Goal: Task Accomplishment & Management: Manage account settings

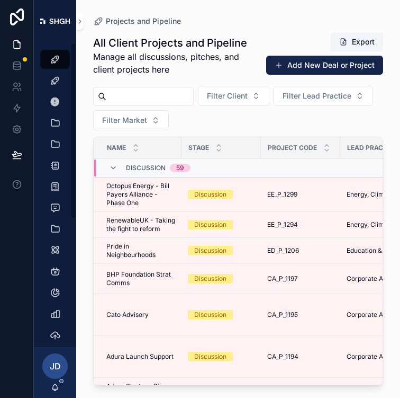
click at [56, 363] on span "JD" at bounding box center [55, 365] width 11 height 13
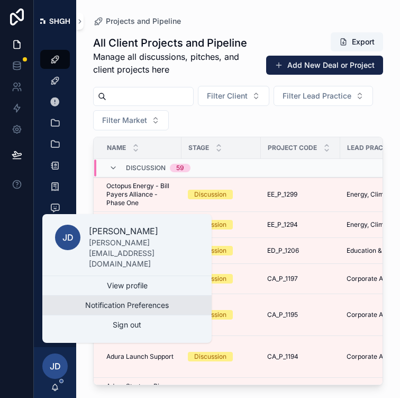
click at [86, 306] on button "Notification Preferences" at bounding box center [126, 304] width 169 height 19
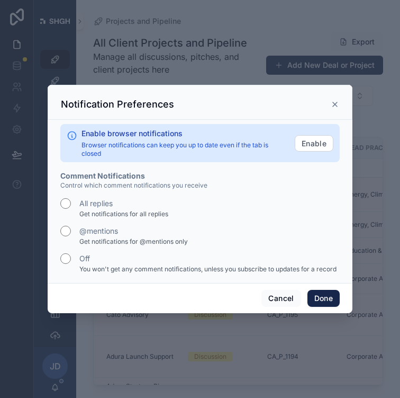
click at [336, 103] on icon at bounding box center [335, 104] width 4 height 4
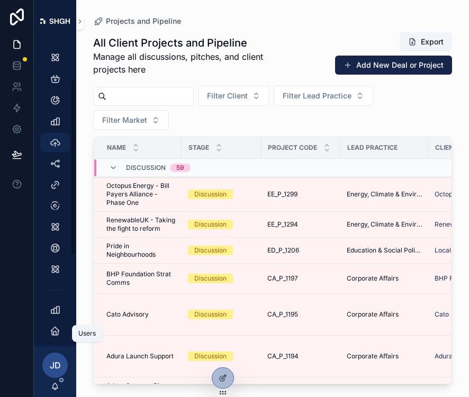
scroll to position [221, 0]
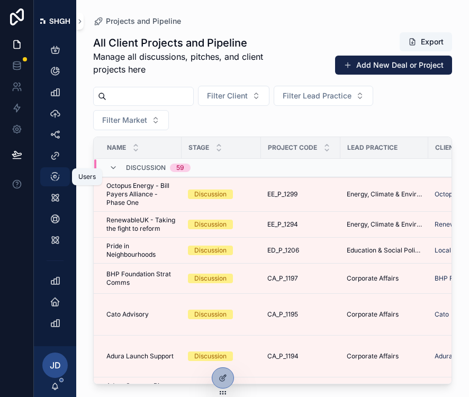
click at [56, 179] on icon "scrollable content" at bounding box center [55, 177] width 11 height 11
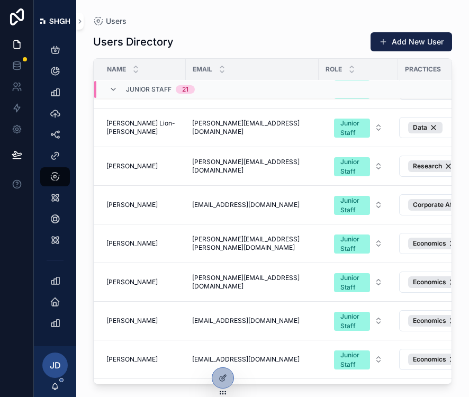
scroll to position [32, 0]
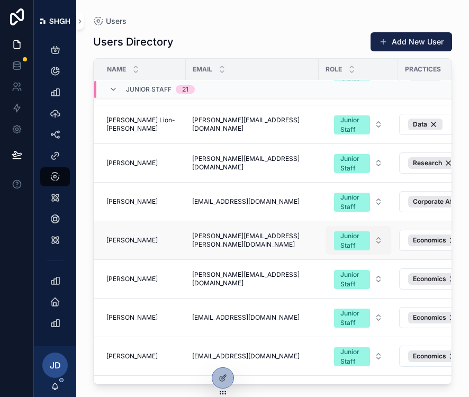
click at [348, 241] on div "Junior Staff" at bounding box center [351, 240] width 23 height 19
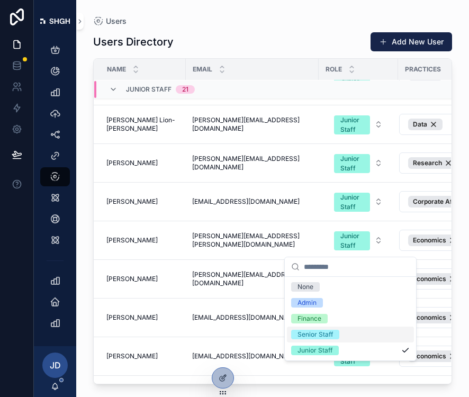
click at [334, 336] on span "Senior Staff" at bounding box center [315, 335] width 48 height 10
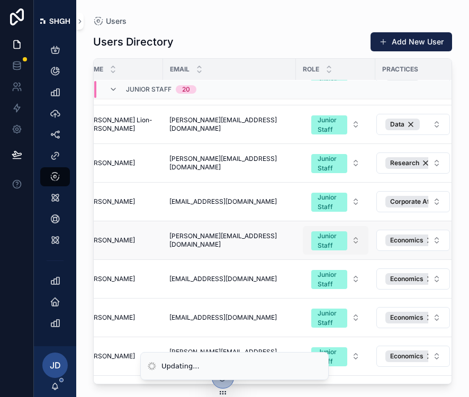
scroll to position [32, 28]
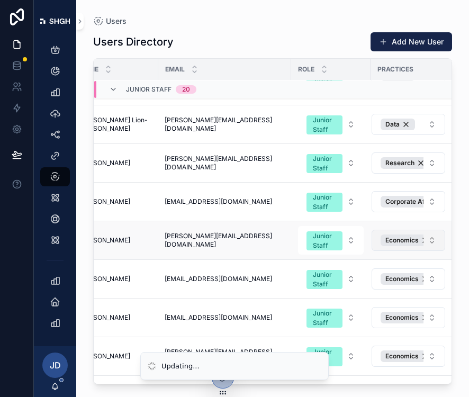
click at [400, 240] on button "Economics" at bounding box center [409, 240] width 74 height 21
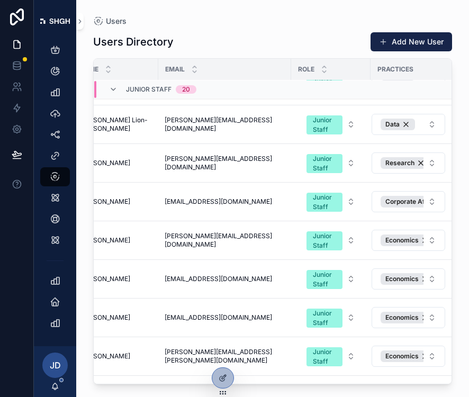
click at [400, 217] on td "Corporate Affairs" at bounding box center [415, 202] width 88 height 39
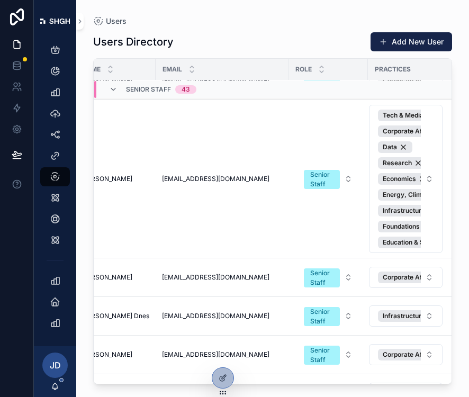
scroll to position [1274, 27]
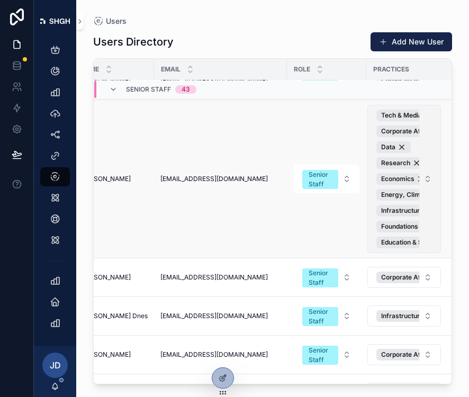
click at [400, 178] on button "Tech & Media Corporate Affairs Data Research Economics Energy, Climate & Enviro…" at bounding box center [404, 179] width 74 height 148
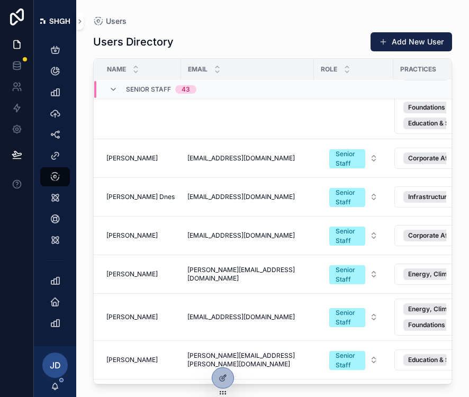
scroll to position [1403, 0]
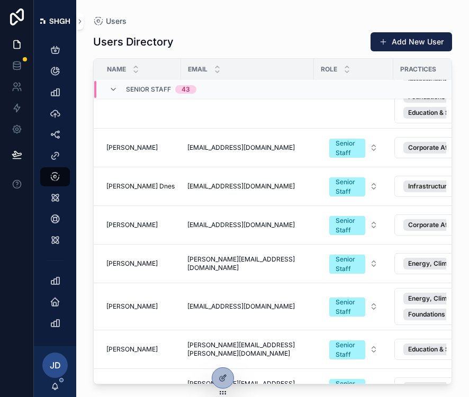
click at [113, 94] on div "Senior Staff 43" at bounding box center [152, 89] width 87 height 17
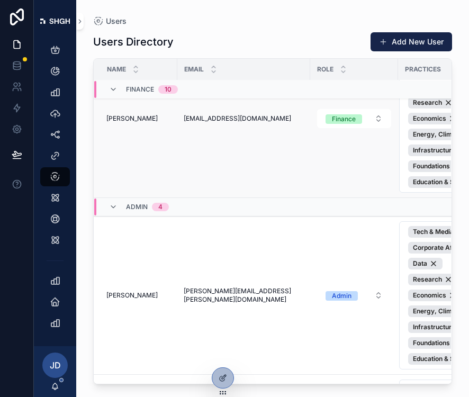
scroll to position [2242, 0]
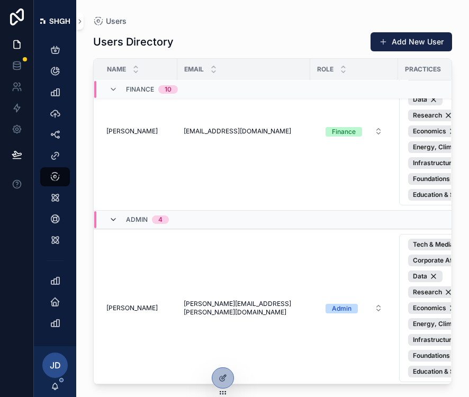
click at [113, 223] on icon at bounding box center [113, 219] width 8 height 8
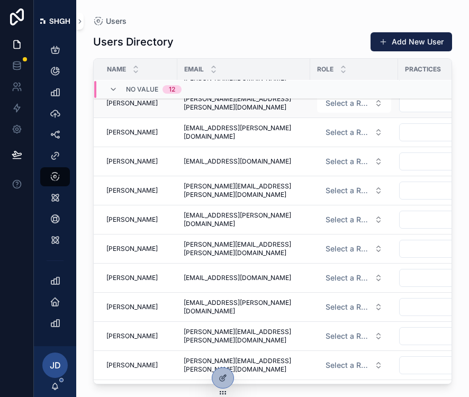
scroll to position [2485, 0]
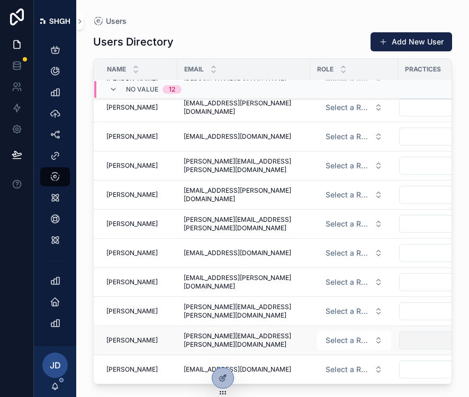
click at [400, 345] on button "Select Button" at bounding box center [436, 340] width 74 height 18
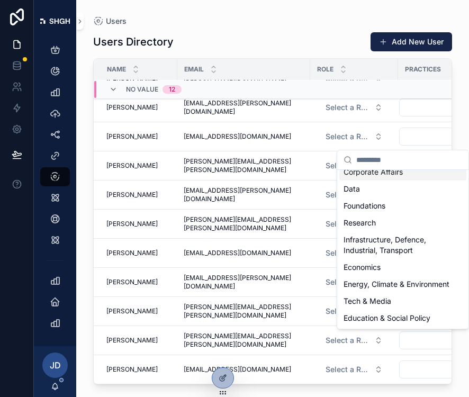
scroll to position [36, 0]
click at [384, 259] on div "Economics" at bounding box center [402, 267] width 127 height 17
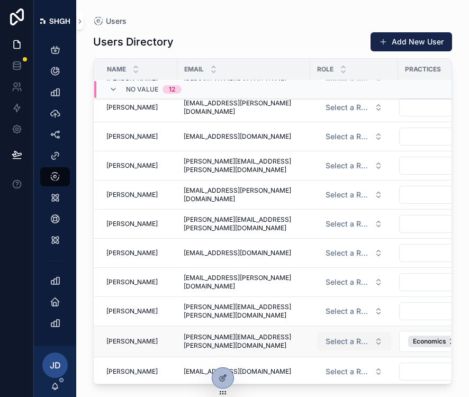
click at [336, 342] on span "Select a Role" at bounding box center [348, 341] width 44 height 11
click at [337, 342] on span "Select a Role" at bounding box center [348, 341] width 44 height 11
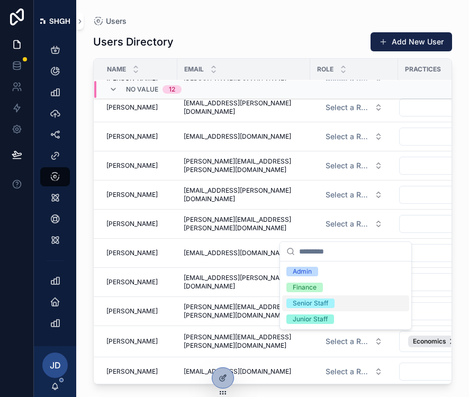
click at [344, 304] on div "Senior Staff" at bounding box center [345, 303] width 127 height 16
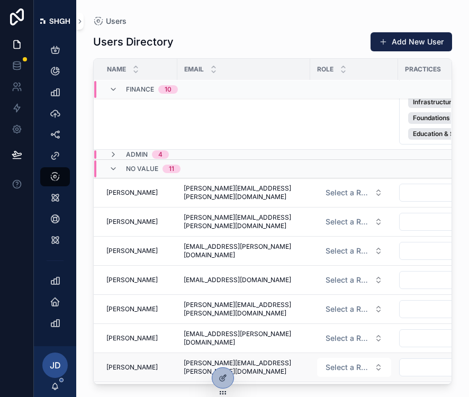
scroll to position [2302, 0]
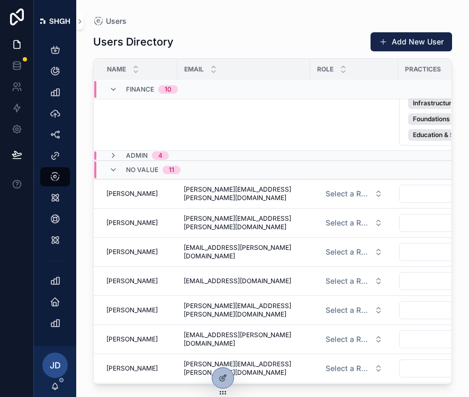
click at [110, 175] on div "No value 11" at bounding box center [144, 169] width 71 height 17
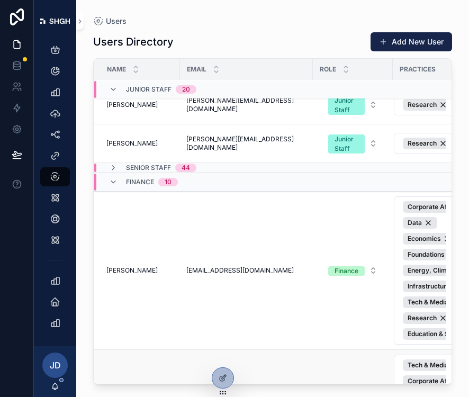
scroll to position [572, 0]
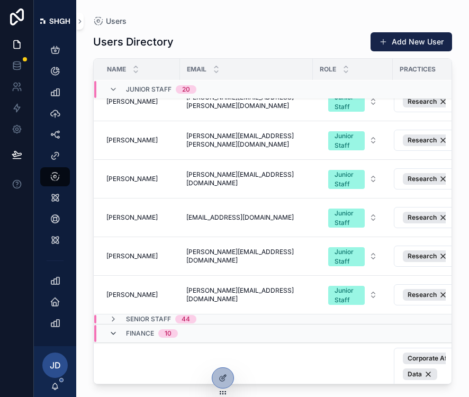
click at [111, 331] on icon at bounding box center [113, 333] width 8 height 8
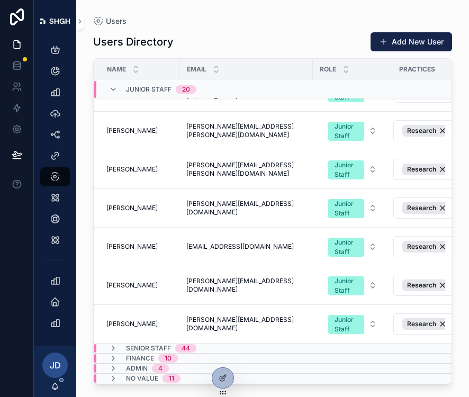
scroll to position [543, 0]
click at [113, 349] on icon at bounding box center [113, 348] width 8 height 8
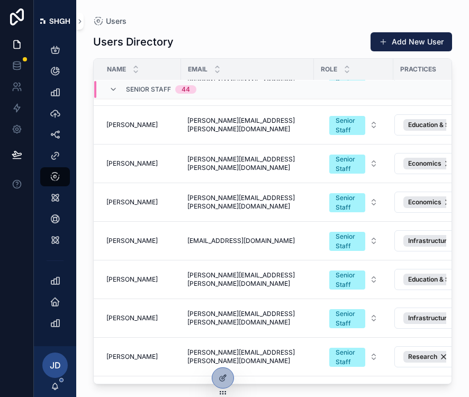
scroll to position [1617, 0]
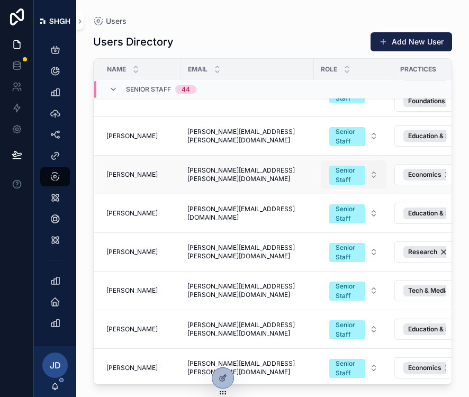
click at [342, 175] on div "Senior Staff" at bounding box center [347, 175] width 23 height 19
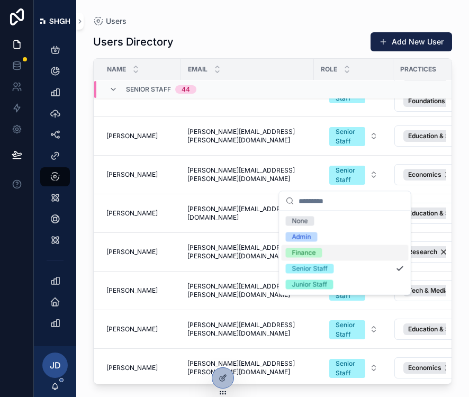
click at [329, 258] on div "Finance" at bounding box center [345, 253] width 127 height 16
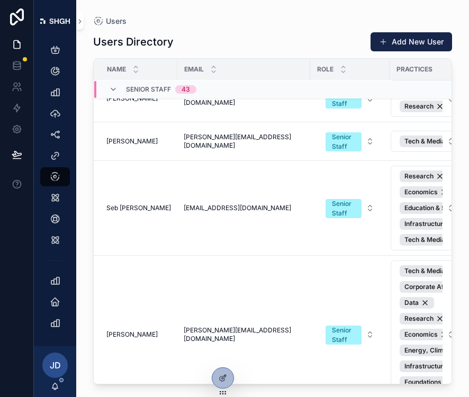
scroll to position [2547, 0]
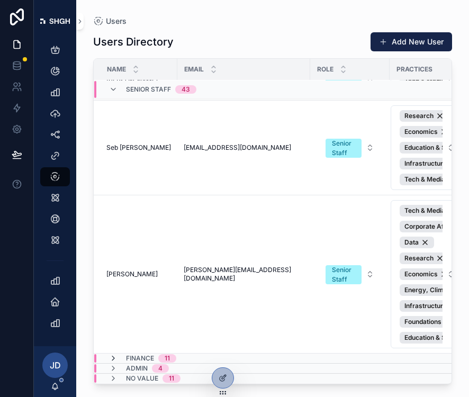
click at [115, 358] on icon at bounding box center [113, 358] width 8 height 8
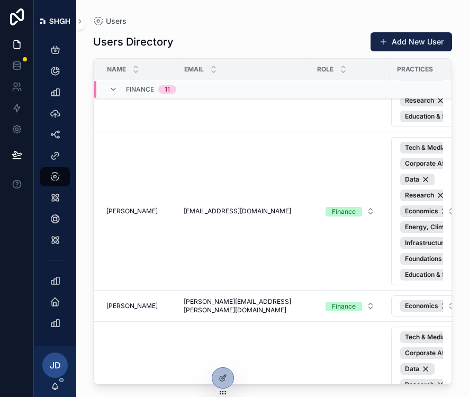
scroll to position [2952, 0]
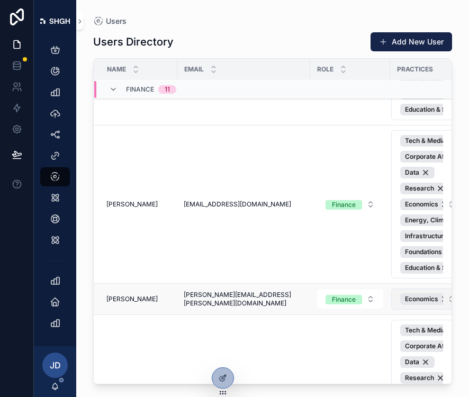
click at [400, 300] on button "Economics" at bounding box center [428, 298] width 74 height 21
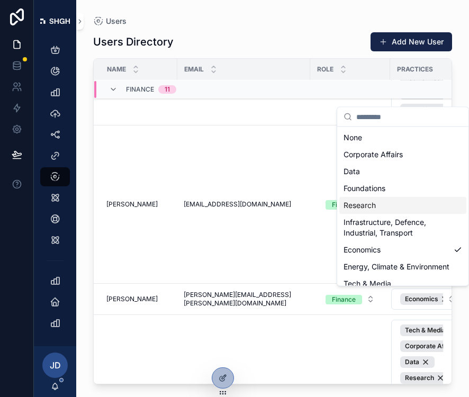
click at [398, 206] on div "Research" at bounding box center [402, 205] width 127 height 17
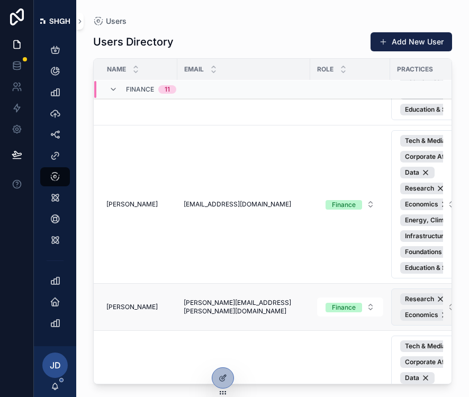
click at [400, 310] on button "Research Economics" at bounding box center [428, 306] width 74 height 37
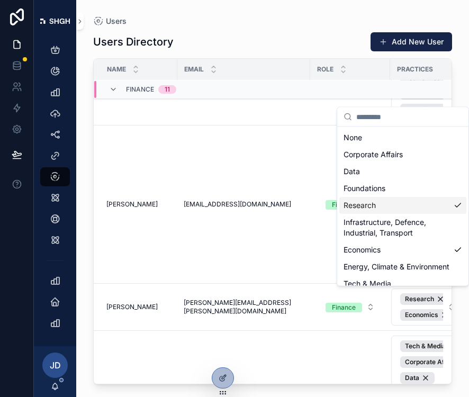
scroll to position [36, 0]
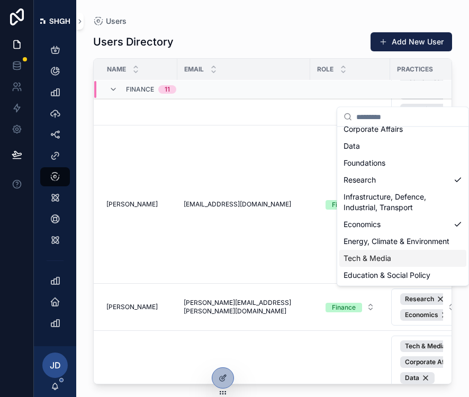
click at [391, 263] on span "Tech & Media" at bounding box center [368, 258] width 48 height 11
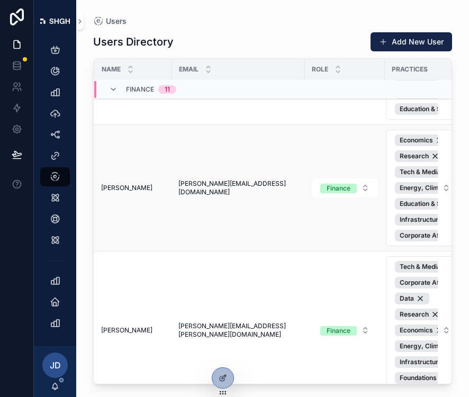
scroll to position [3649, 19]
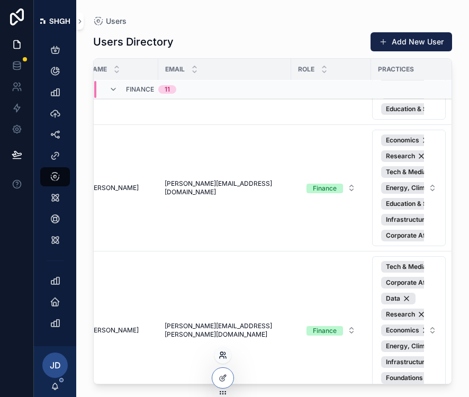
click at [222, 359] on icon at bounding box center [223, 355] width 8 height 8
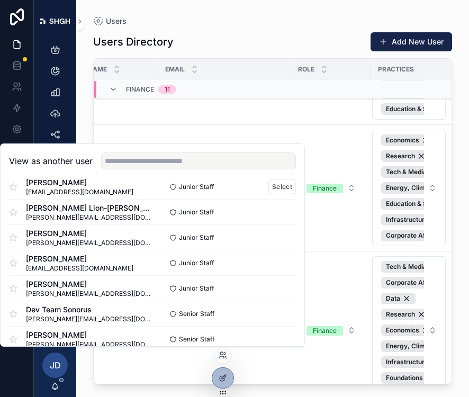
scroll to position [40, 0]
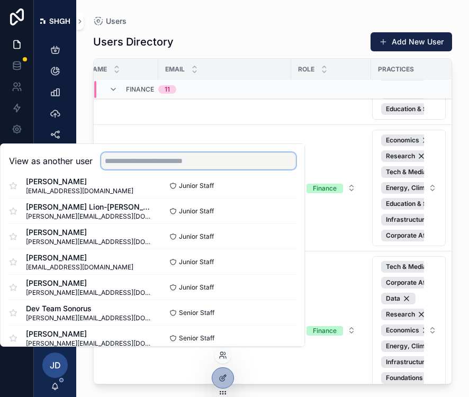
click at [160, 160] on input "text" at bounding box center [198, 160] width 195 height 17
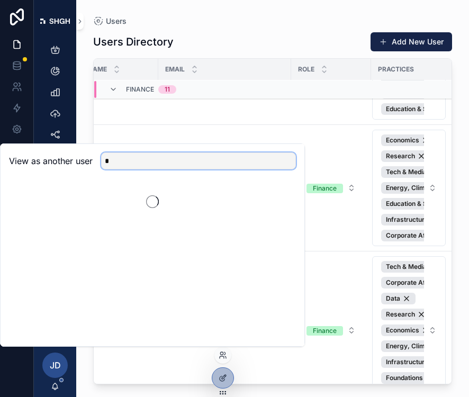
scroll to position [0, 0]
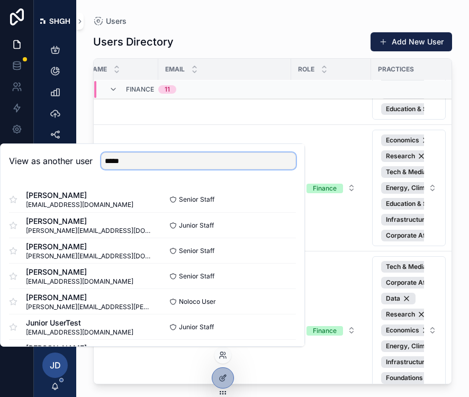
type input "*****"
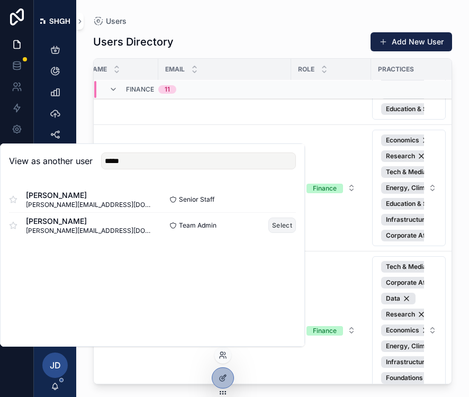
click at [283, 223] on button "Select" at bounding box center [282, 225] width 28 height 15
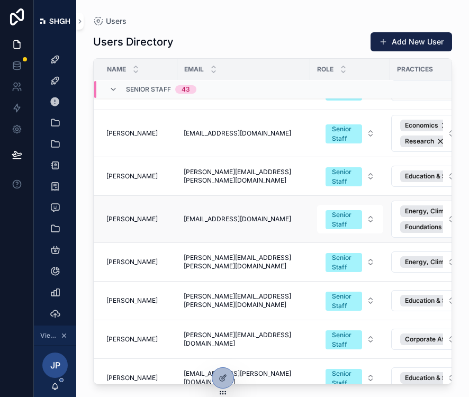
scroll to position [2126, 0]
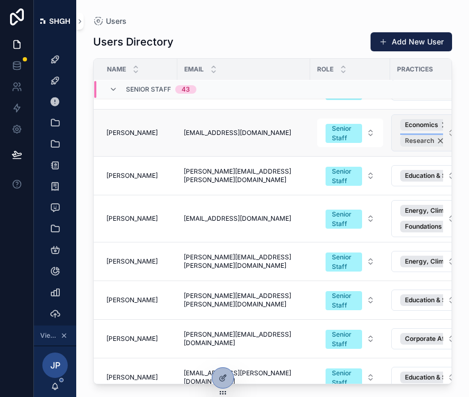
click at [436, 142] on div "Research" at bounding box center [424, 141] width 49 height 12
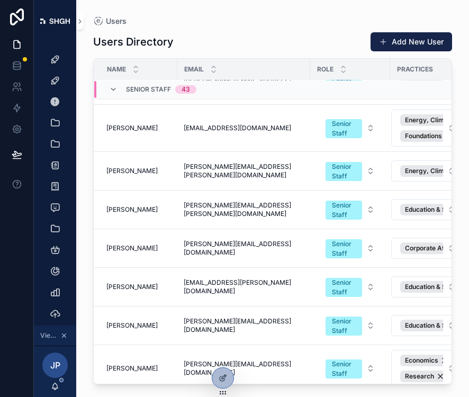
scroll to position [2352, 0]
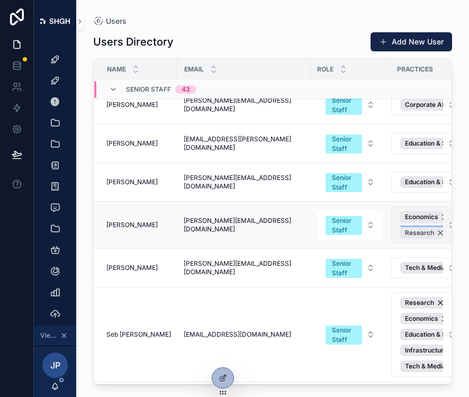
click at [437, 233] on div "Research" at bounding box center [424, 233] width 49 height 12
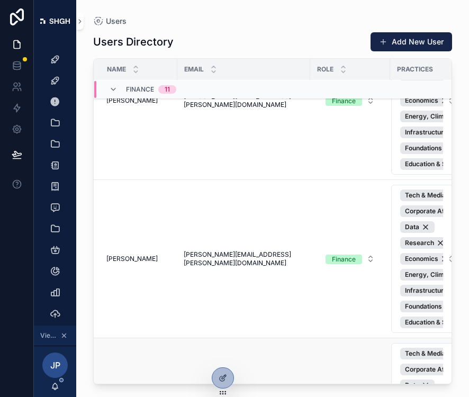
scroll to position [4022, 0]
